Goal: Book appointment/travel/reservation

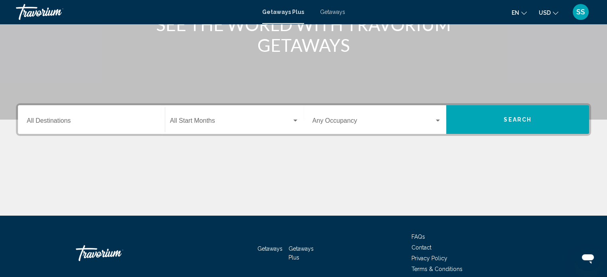
click at [90, 117] on div "Destination All Destinations" at bounding box center [91, 119] width 129 height 25
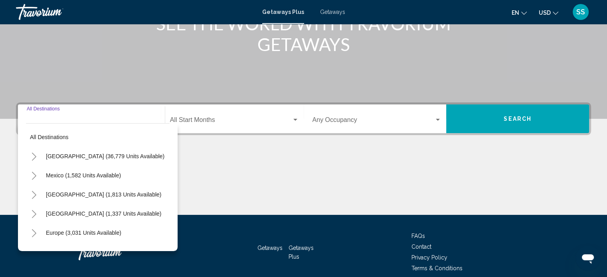
scroll to position [156, 0]
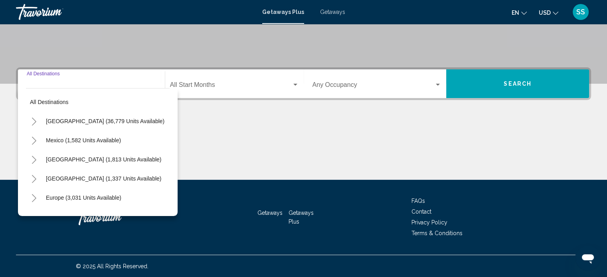
click at [35, 159] on icon "Toggle Canada (1,813 units available)" at bounding box center [34, 160] width 4 height 8
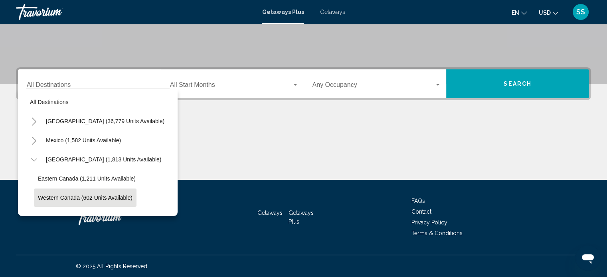
click at [41, 195] on span "Western Canada (602 units available)" at bounding box center [85, 198] width 95 height 6
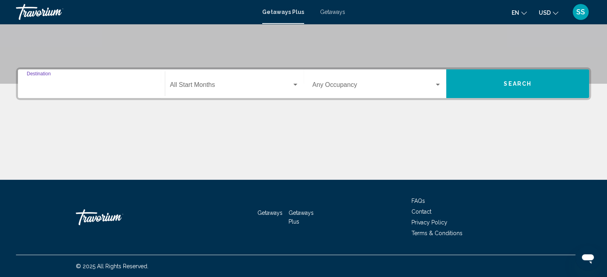
type input "**********"
click at [486, 78] on button "Search" at bounding box center [517, 83] width 143 height 29
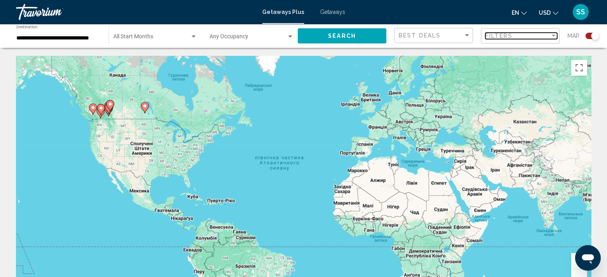
click at [501, 36] on span "Filters" at bounding box center [498, 36] width 27 height 6
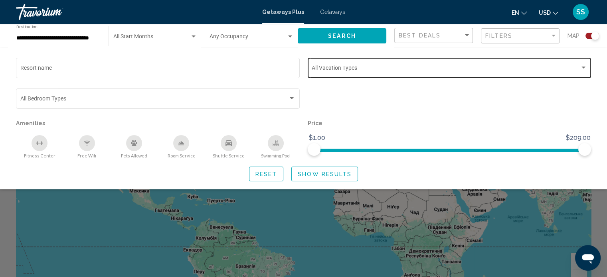
click at [378, 71] on span "Search widget" at bounding box center [445, 69] width 268 height 6
click at [361, 95] on div at bounding box center [303, 138] width 607 height 277
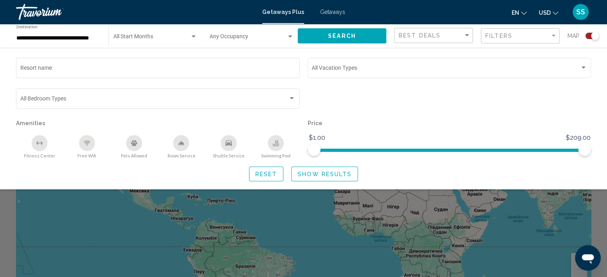
click at [325, 172] on span "Show Results" at bounding box center [325, 174] width 54 height 6
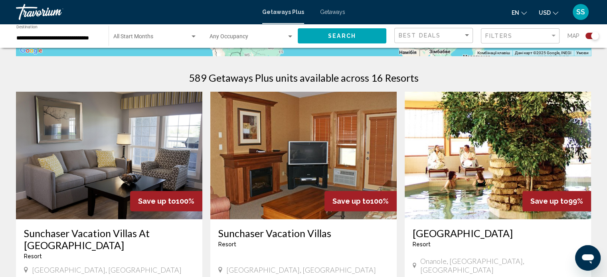
scroll to position [160, 0]
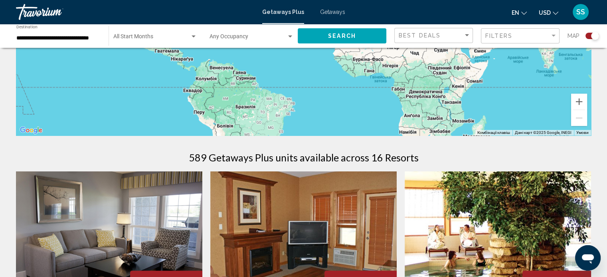
click at [500, 31] on div "Filters" at bounding box center [521, 36] width 72 height 15
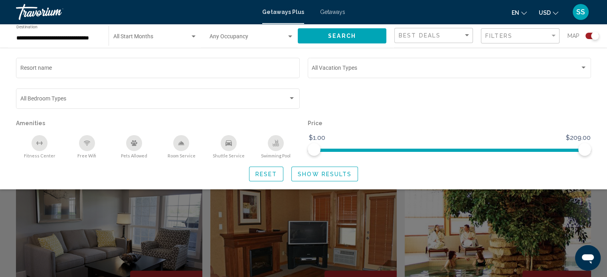
click at [134, 148] on div "Pets Allowed" at bounding box center [134, 143] width 16 height 16
click at [311, 174] on span "Show Results" at bounding box center [325, 174] width 54 height 6
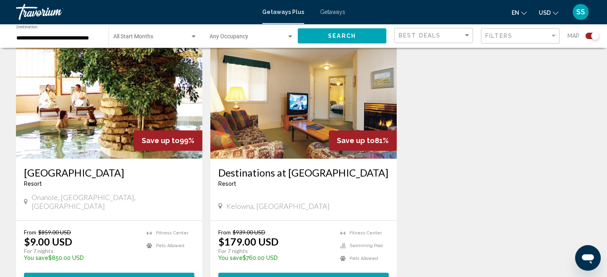
scroll to position [319, 0]
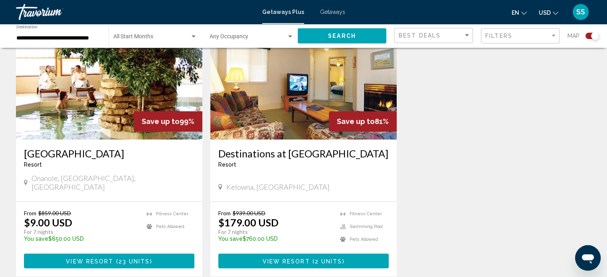
click at [324, 258] on span "2 units" at bounding box center [329, 261] width 28 height 6
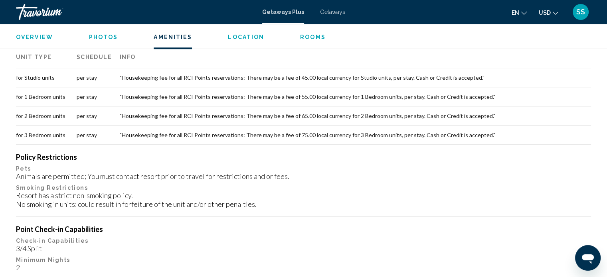
scroll to position [643, 0]
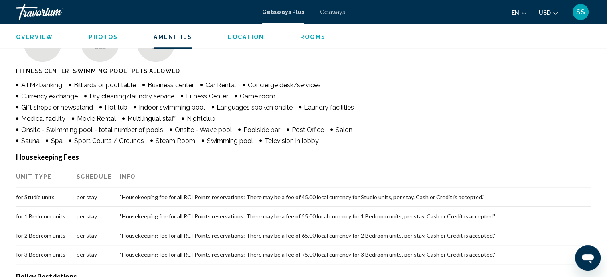
click at [324, 15] on span "Getaways" at bounding box center [332, 12] width 25 height 6
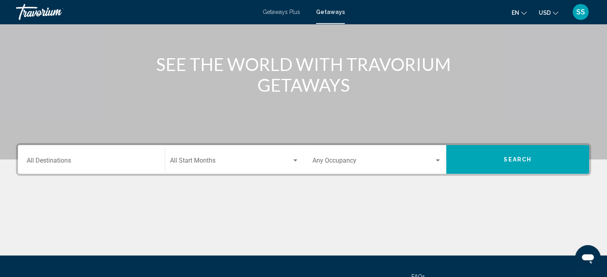
click at [65, 157] on div "Destination All Destinations" at bounding box center [91, 159] width 129 height 25
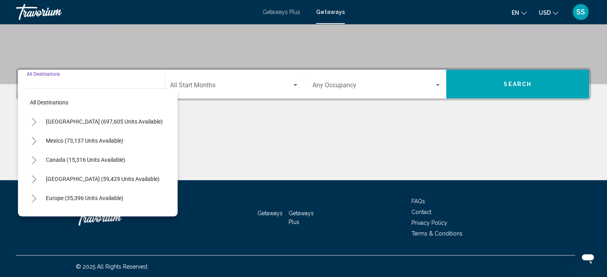
scroll to position [156, 0]
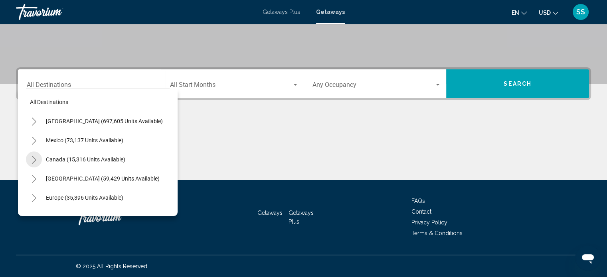
click at [32, 158] on icon "Toggle Canada (15,316 units available)" at bounding box center [34, 160] width 6 height 8
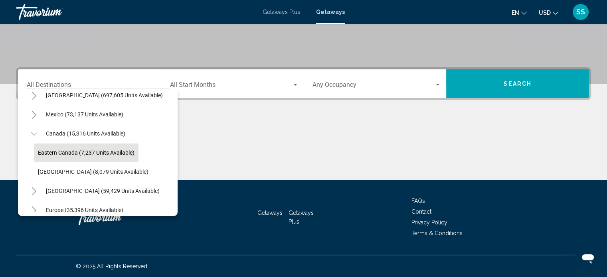
scroll to position [40, 0]
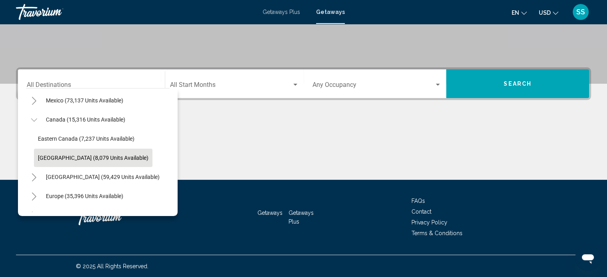
click at [52, 155] on span "[GEOGRAPHIC_DATA] (8,079 units available)" at bounding box center [93, 158] width 110 height 6
type input "**********"
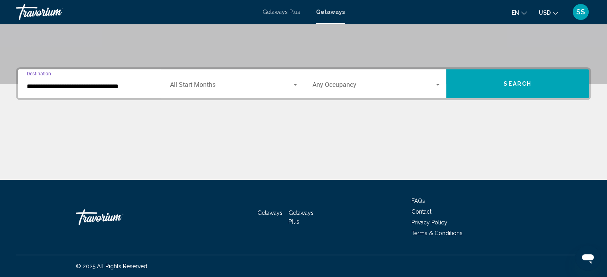
click at [498, 87] on button "Search" at bounding box center [517, 83] width 143 height 29
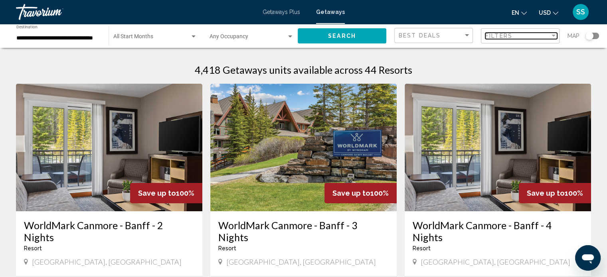
click at [515, 39] on div "Filters" at bounding box center [517, 36] width 65 height 6
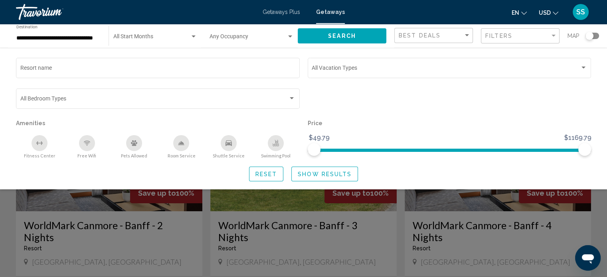
click at [128, 153] on span "Pets Allowed" at bounding box center [134, 155] width 26 height 5
click at [325, 172] on span "Show Results" at bounding box center [325, 174] width 54 height 6
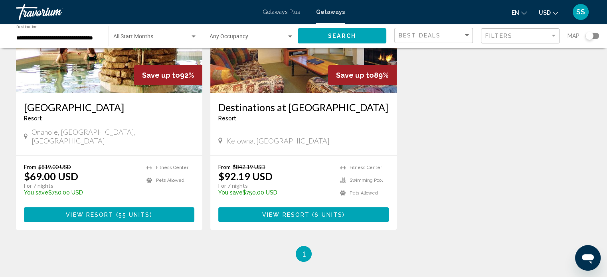
scroll to position [120, 0]
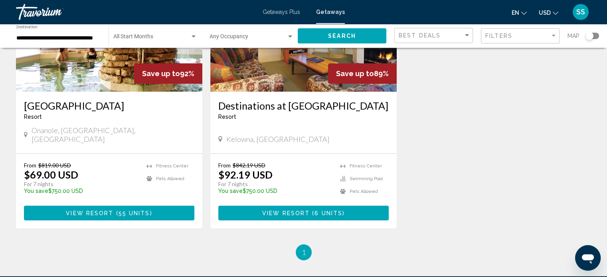
click at [278, 105] on h3 "Destinations at [GEOGRAPHIC_DATA]" at bounding box center [303, 106] width 170 height 12
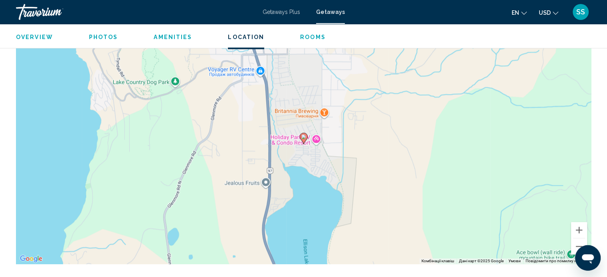
scroll to position [882, 0]
